Goal: Check status: Check status

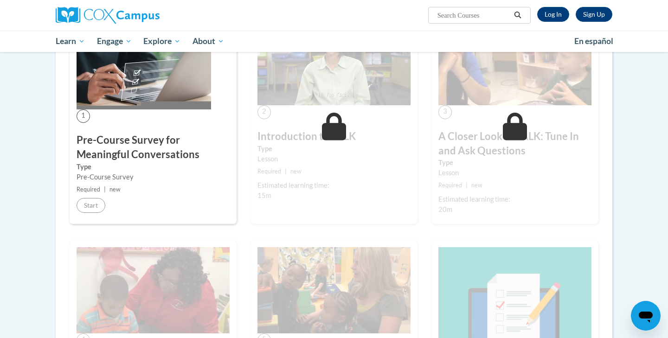
scroll to position [199, 0]
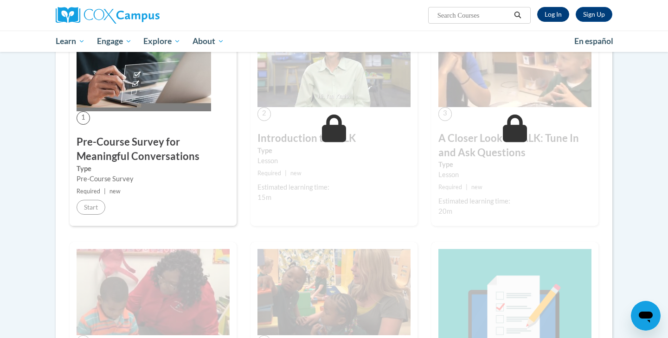
click at [557, 19] on link "Log In" at bounding box center [553, 14] width 32 height 15
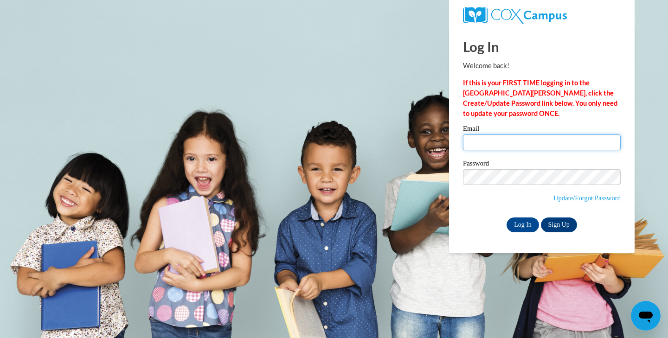
type input "lydia.deleon124@gmail.com"
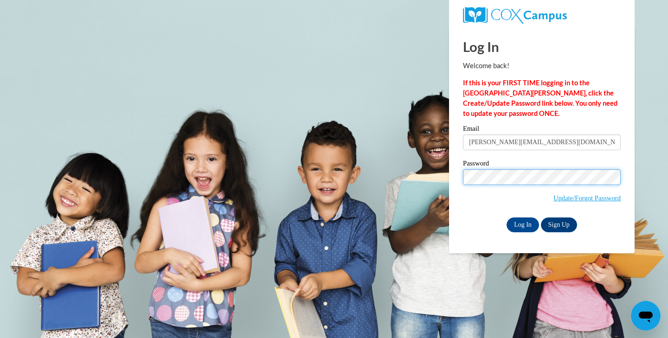
click at [522, 223] on input "Log In" at bounding box center [523, 225] width 32 height 15
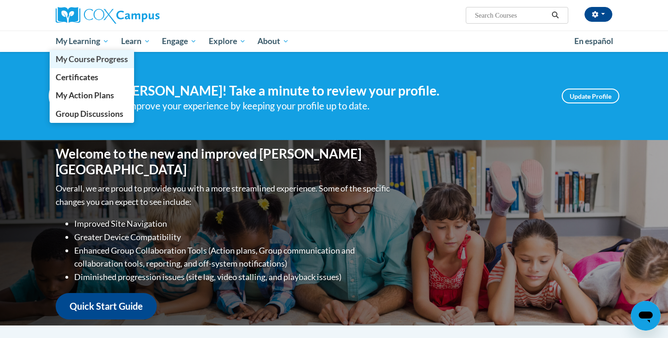
click at [93, 60] on span "My Course Progress" at bounding box center [92, 59] width 72 height 10
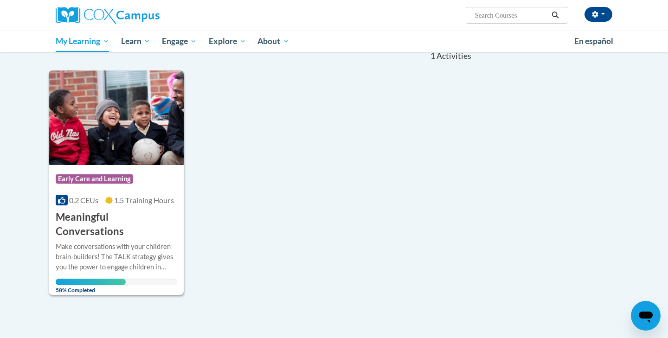
scroll to position [103, 0]
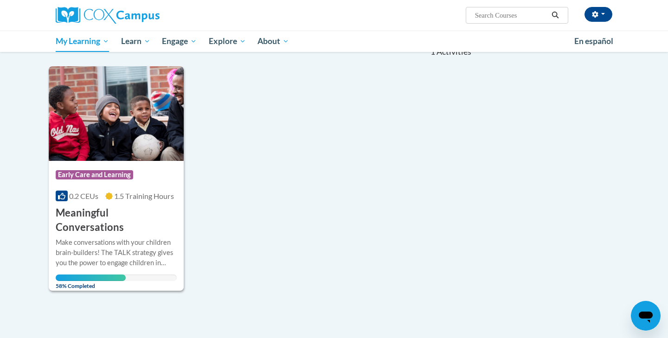
click at [108, 147] on img at bounding box center [116, 113] width 135 height 95
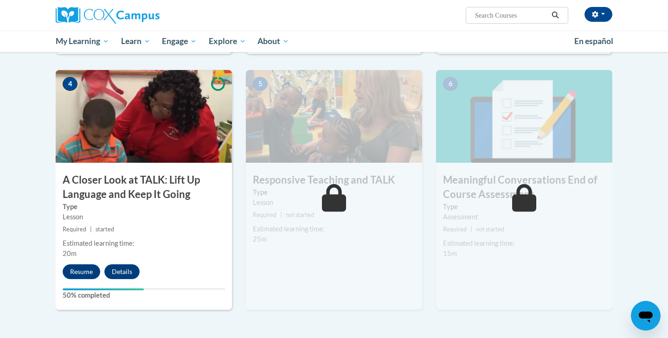
scroll to position [453, 0]
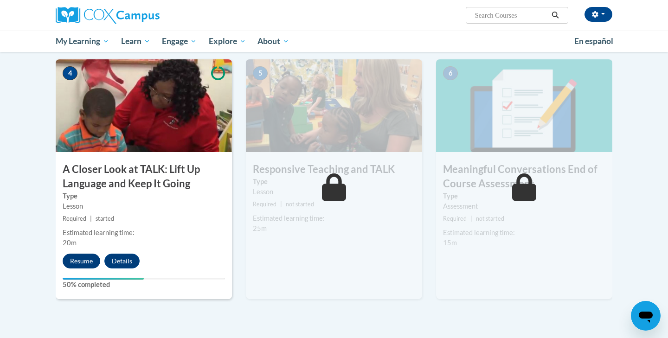
click at [84, 257] on button "Resume" at bounding box center [82, 261] width 38 height 15
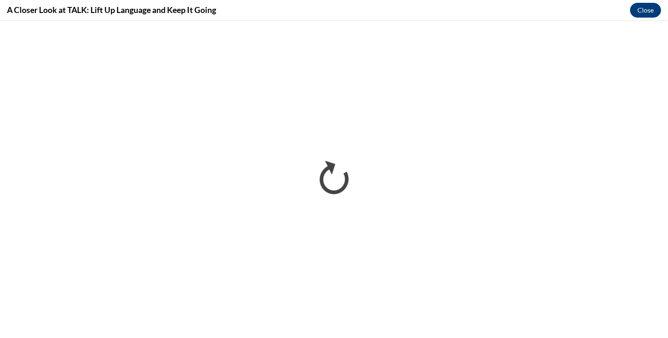
scroll to position [0, 0]
